Goal: Use online tool/utility: Utilize a website feature to perform a specific function

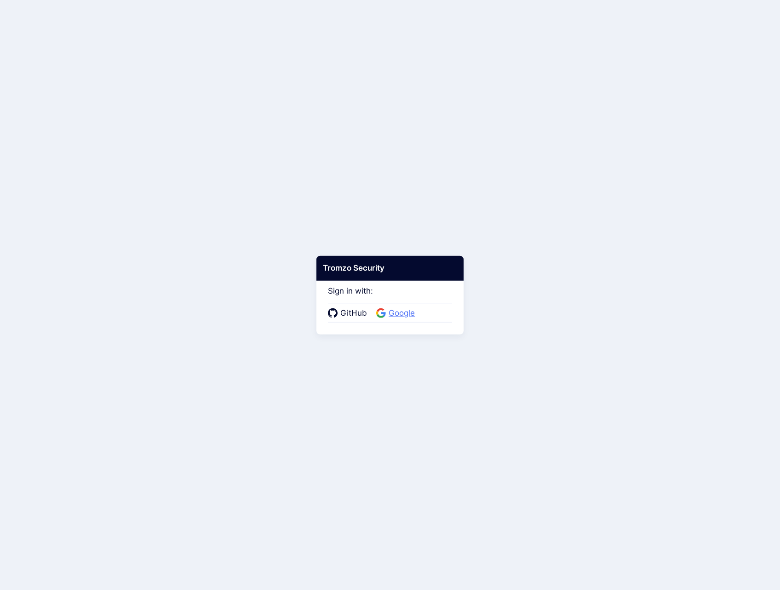
click at [402, 314] on span "Google" at bounding box center [402, 314] width 32 height 12
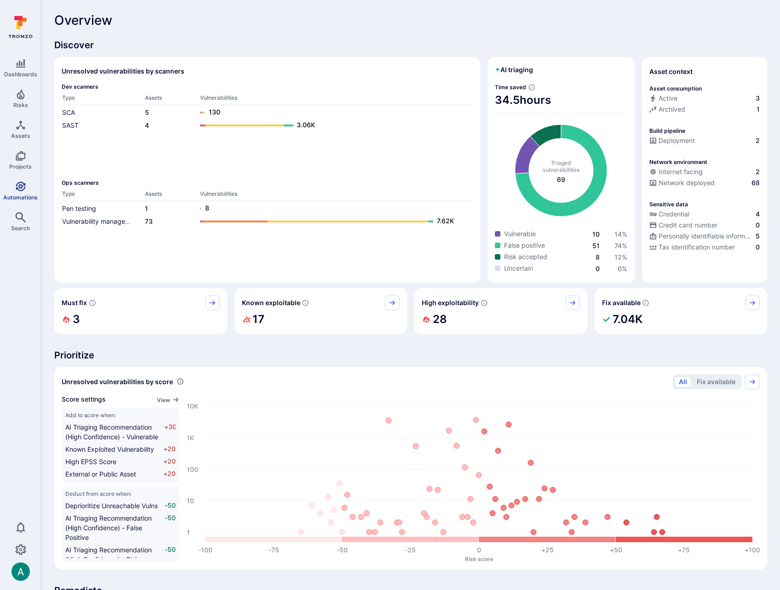
click at [13, 188] on link "Automations" at bounding box center [20, 190] width 41 height 27
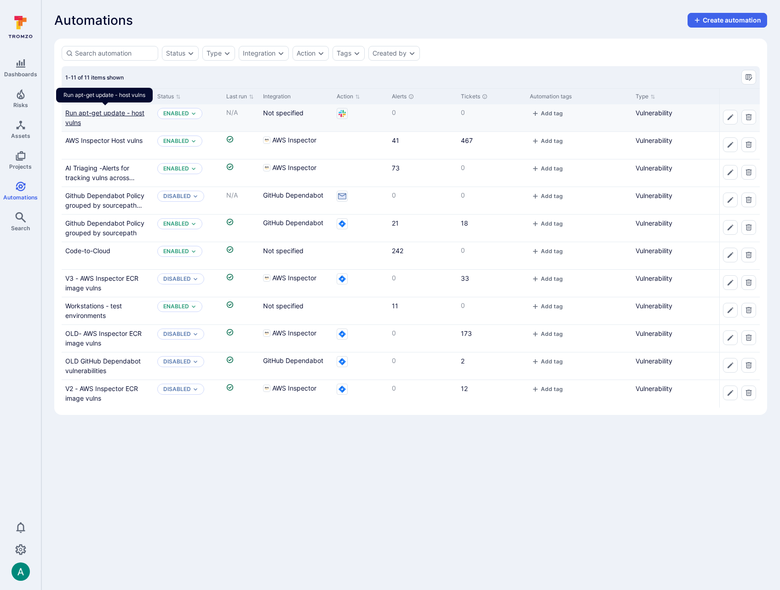
click at [125, 113] on link "Run apt-get update - host vulns" at bounding box center [104, 117] width 79 height 17
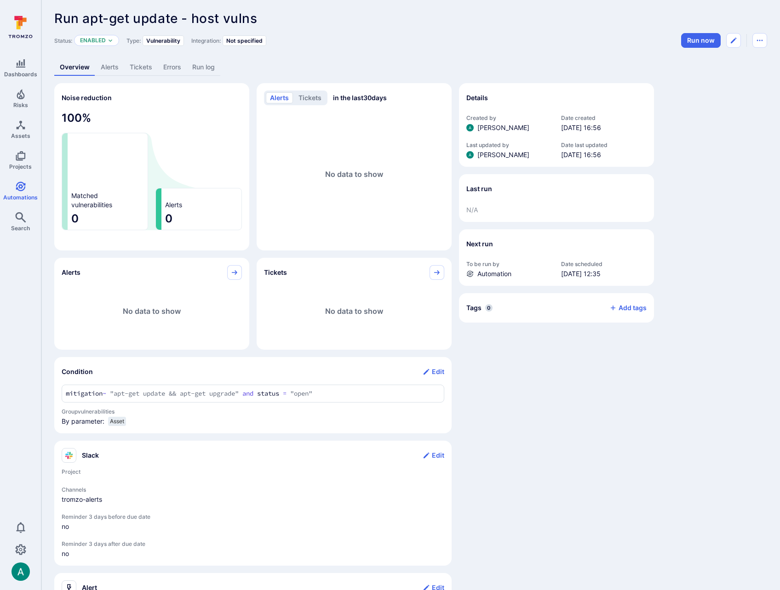
scroll to position [4, 0]
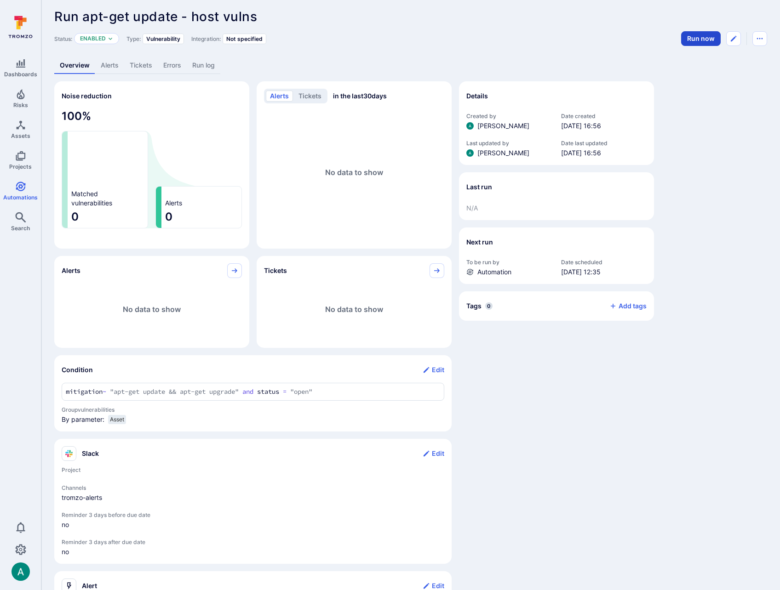
click at [690, 42] on button "Run now" at bounding box center [701, 38] width 40 height 15
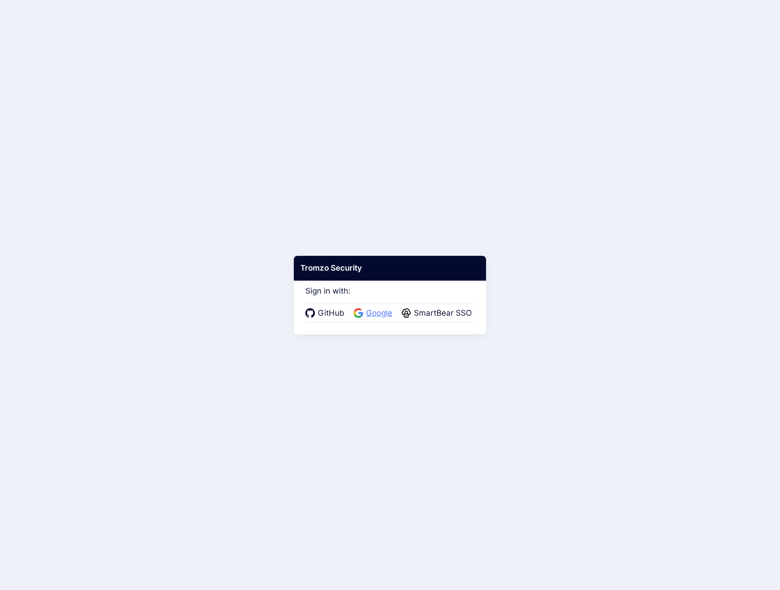
click at [381, 316] on span "Google" at bounding box center [379, 314] width 32 height 12
